Goal: Transaction & Acquisition: Purchase product/service

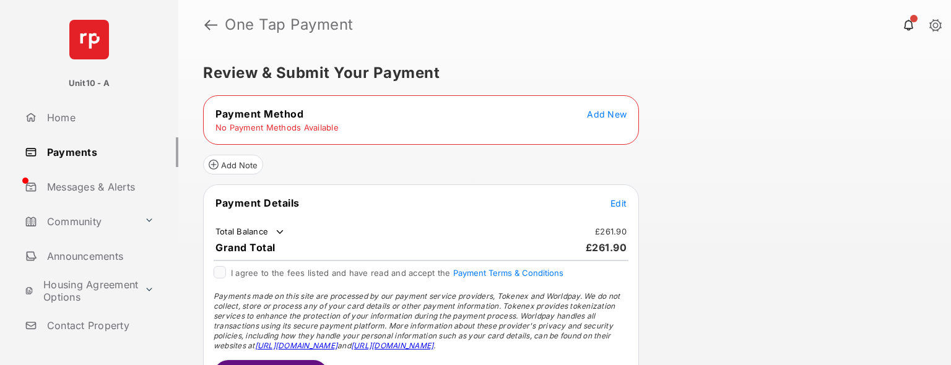
click at [597, 113] on span "Add New" at bounding box center [607, 114] width 40 height 11
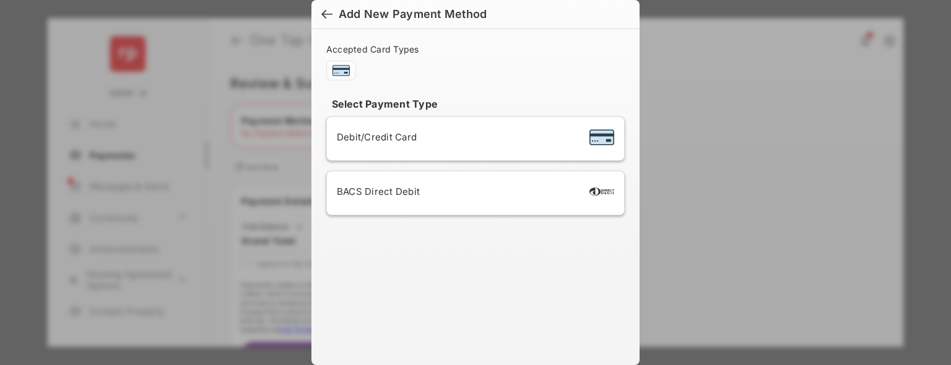
click at [461, 144] on div "Debit/Credit Card" at bounding box center [475, 139] width 277 height 24
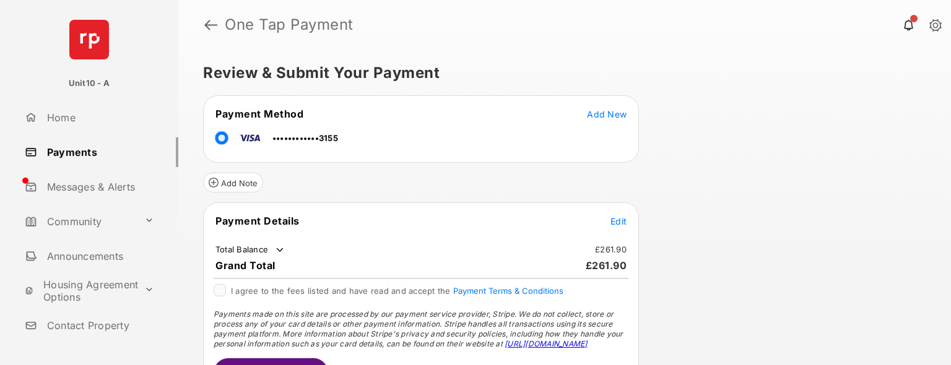
click at [612, 221] on span "Edit" at bounding box center [618, 221] width 16 height 11
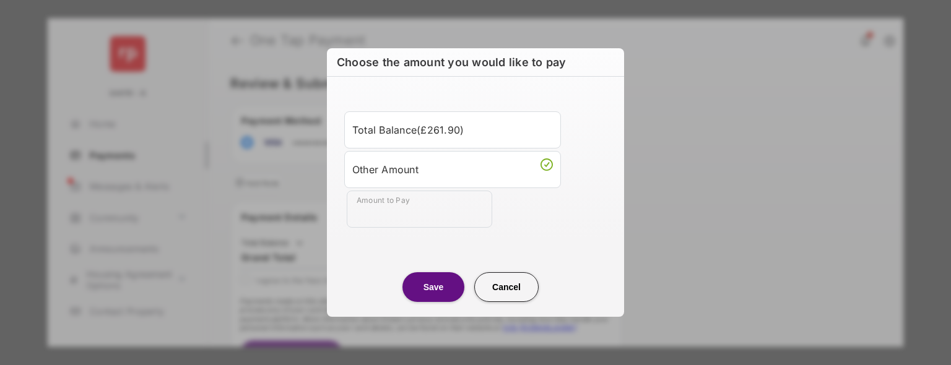
click at [451, 213] on input "Amount to Pay" at bounding box center [419, 209] width 145 height 37
type input "***"
click at [430, 285] on button "Save" at bounding box center [433, 287] width 62 height 30
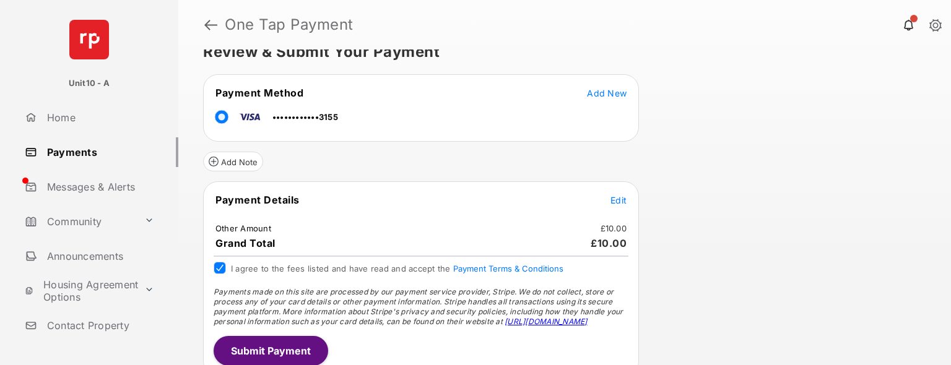
scroll to position [30, 0]
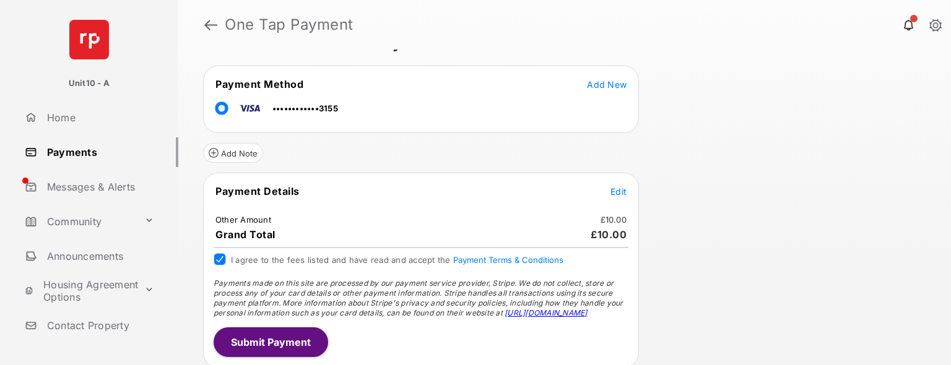
click at [311, 339] on button "Submit Payment" at bounding box center [271, 342] width 115 height 30
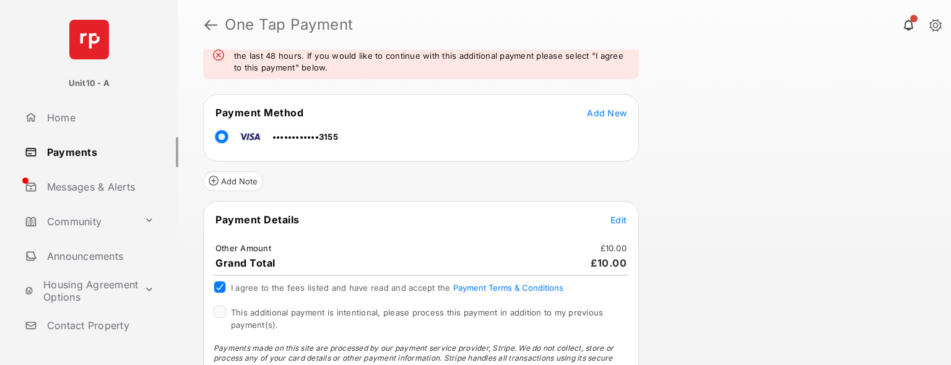
scroll to position [127, 0]
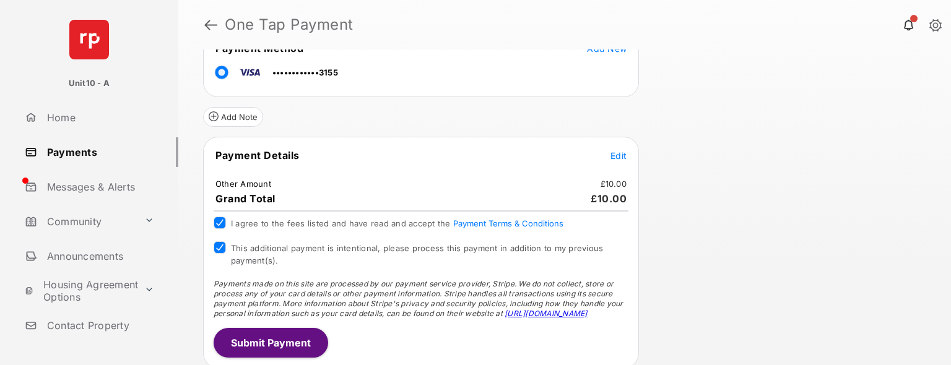
click at [251, 331] on button "Submit Payment" at bounding box center [271, 343] width 115 height 30
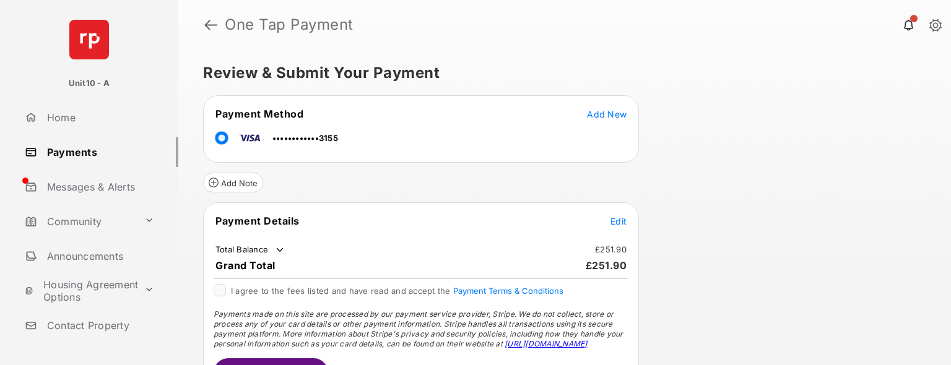
click at [617, 114] on span "Add New" at bounding box center [607, 114] width 40 height 11
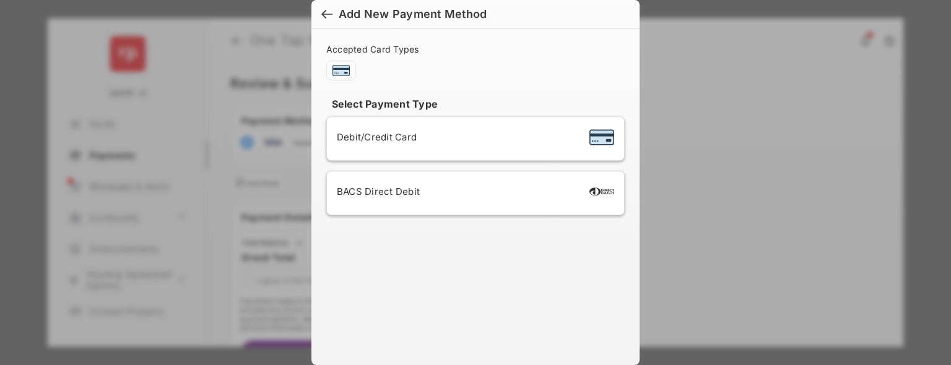
click at [404, 136] on span "Debit/Credit Card" at bounding box center [377, 137] width 80 height 12
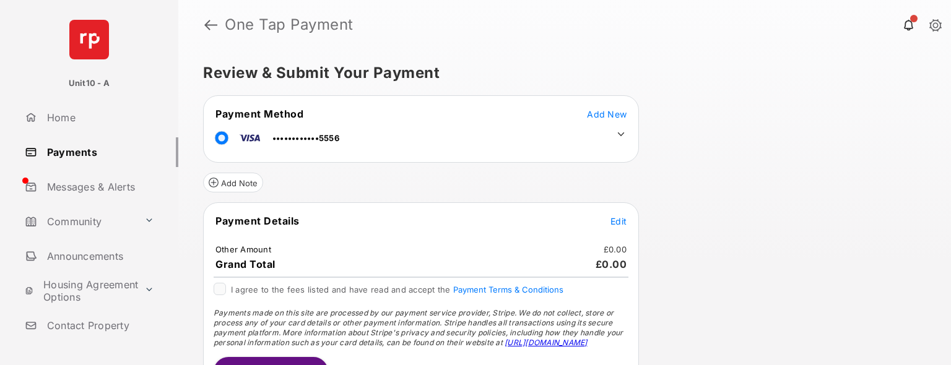
click at [623, 132] on icon at bounding box center [621, 134] width 7 height 4
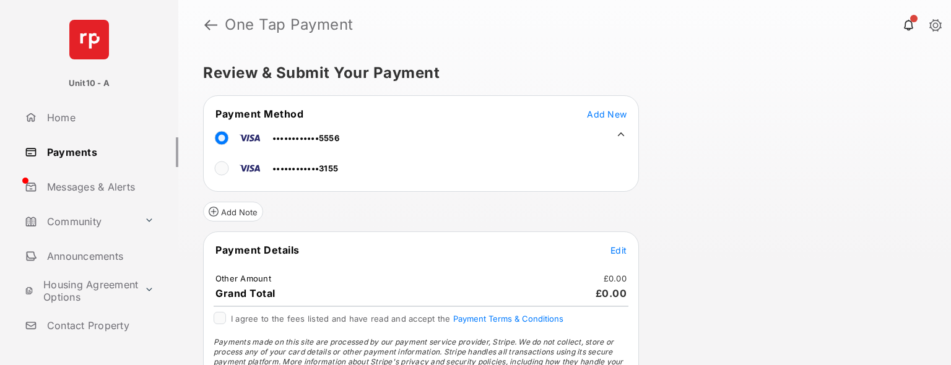
click at [623, 132] on icon at bounding box center [620, 134] width 11 height 11
